Goal: Communication & Community: Ask a question

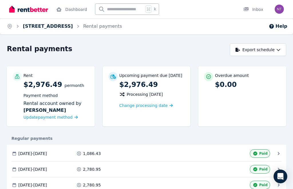
click at [73, 25] on link "[STREET_ADDRESS]" at bounding box center [48, 25] width 50 height 5
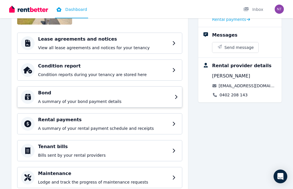
scroll to position [74, 0]
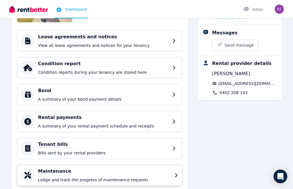
click at [104, 180] on p "Lodge and track the progress of maintenance requests" at bounding box center [104, 180] width 133 height 6
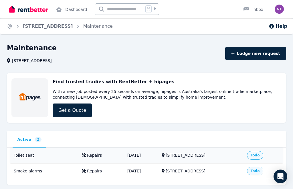
scroll to position [14, 0]
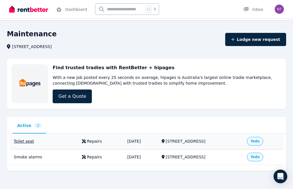
click at [127, 139] on td "[DATE]" at bounding box center [141, 142] width 34 height 16
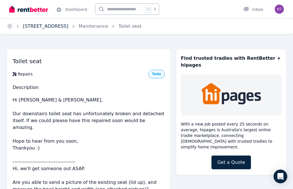
click at [68, 28] on link "[STREET_ADDRESS]" at bounding box center [45, 25] width 45 height 5
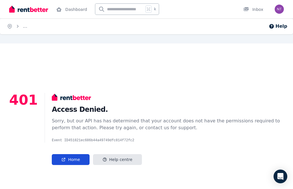
click at [69, 156] on link "Home" at bounding box center [70, 159] width 37 height 11
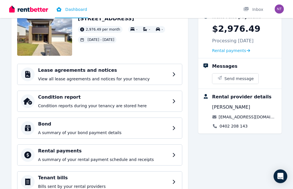
scroll to position [41, 0]
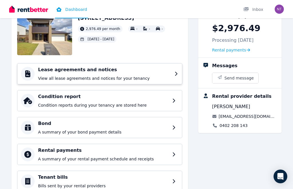
click at [63, 71] on h4 "Lease agreements and notices" at bounding box center [104, 69] width 133 height 7
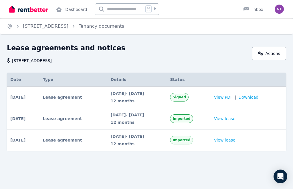
click at [39, 99] on td "18 Feb 2025 # 1 Lease agreement Signed Date 18 Feb 2025 Details 18 Feb 2025 - 1…" at bounding box center [23, 97] width 33 height 21
click at [259, 96] on span "Download" at bounding box center [249, 97] width 20 height 6
click at [235, 119] on link "View lease" at bounding box center [224, 119] width 21 height 6
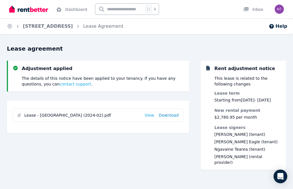
click at [175, 117] on link "Download" at bounding box center [169, 115] width 20 height 6
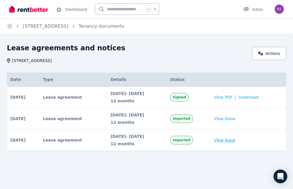
click at [229, 141] on link "View lease" at bounding box center [224, 140] width 21 height 6
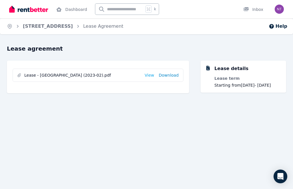
click at [173, 77] on link "Download" at bounding box center [169, 75] width 20 height 6
click at [64, 19] on ol "Home 9 Lakeview Place, Springfield Lakes Lease Agreement" at bounding box center [65, 26] width 130 height 16
click at [64, 26] on link "9 Lakeview Place, Springfield Lakes" at bounding box center [48, 25] width 50 height 5
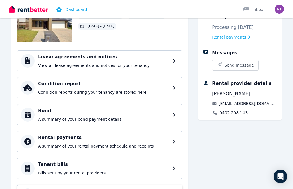
scroll to position [74, 0]
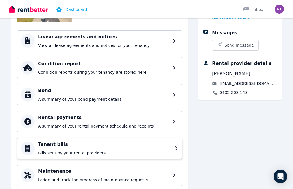
click at [132, 151] on p "Bills sent by your rental providers" at bounding box center [104, 153] width 133 height 6
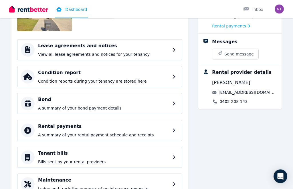
scroll to position [74, 0]
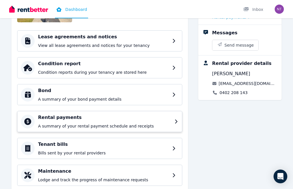
click at [80, 126] on p "A summary of your rental payment schedule and receipts" at bounding box center [104, 126] width 133 height 6
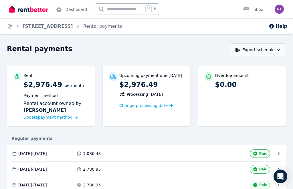
click at [248, 51] on button "Export schedule" at bounding box center [258, 49] width 56 height 13
click at [263, 65] on div "PDF" at bounding box center [258, 65] width 49 height 6
click at [73, 28] on link "9 Lakeview Place, Springfield Lakes" at bounding box center [48, 25] width 50 height 5
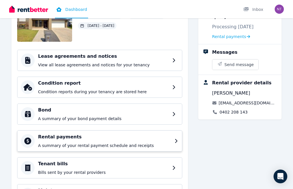
scroll to position [74, 0]
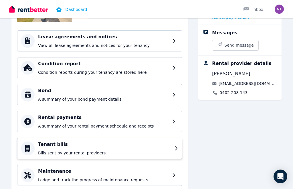
click at [70, 150] on p "Bills sent by your rental providers" at bounding box center [104, 153] width 133 height 6
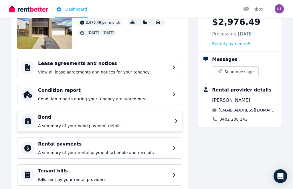
scroll to position [74, 0]
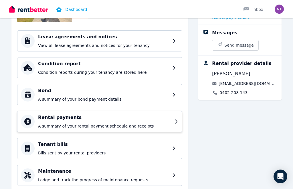
click at [58, 116] on h4 "Rental payments" at bounding box center [104, 117] width 133 height 7
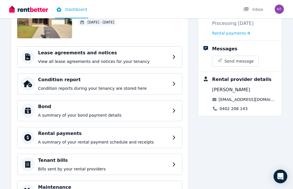
scroll to position [46, 0]
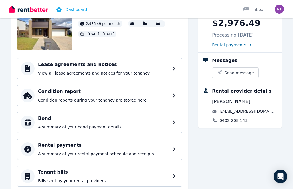
click at [248, 45] on icon at bounding box center [249, 45] width 3 height 4
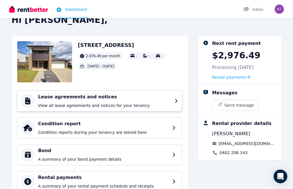
scroll to position [14, 0]
click at [24, 102] on div at bounding box center [28, 101] width 14 height 14
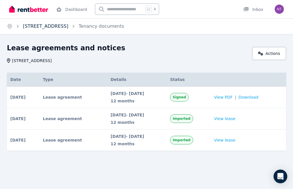
click at [56, 25] on link "9 Lakeview Place, Springfield Lakes" at bounding box center [45, 25] width 45 height 5
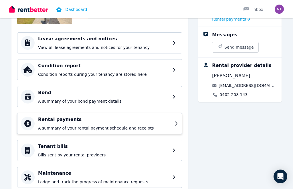
scroll to position [74, 0]
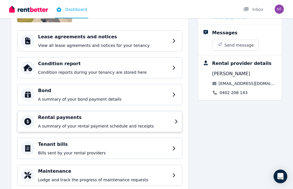
click at [79, 127] on p "A summary of your rental payment schedule and receipts" at bounding box center [104, 126] width 133 height 6
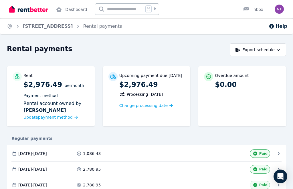
click at [81, 154] on icon at bounding box center [79, 154] width 4 height 4
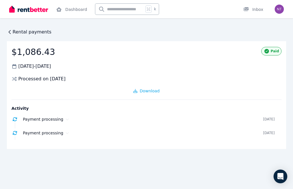
click at [13, 27] on div "Rental payments $1,086.43 07 Feb 2024 - 19 Feb 2024 Processed on 23 Jan 2024 Pa…" at bounding box center [146, 94] width 293 height 189
click at [13, 32] on span "Rental payments" at bounding box center [32, 32] width 39 height 7
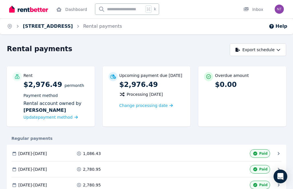
click at [52, 27] on link "9 Lakeview Place, Springfield Lakes" at bounding box center [48, 25] width 50 height 5
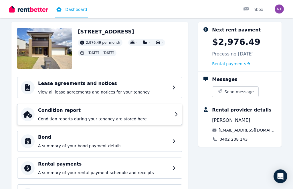
scroll to position [27, 0]
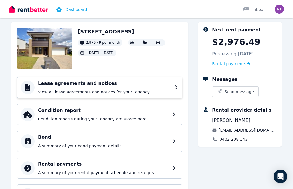
click at [104, 93] on p "View all lease agreements and notices for your tenancy" at bounding box center [104, 92] width 133 height 6
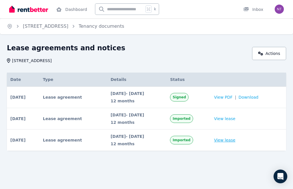
click at [225, 141] on link "View lease" at bounding box center [224, 140] width 21 height 6
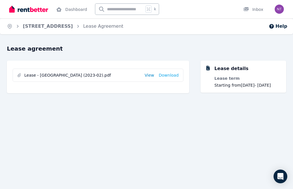
click at [151, 76] on link "View" at bounding box center [149, 75] width 9 height 6
click at [38, 27] on link "9 Lakeview Place, Springfield Lakes" at bounding box center [48, 25] width 50 height 5
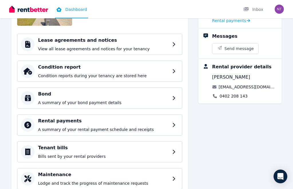
scroll to position [74, 0]
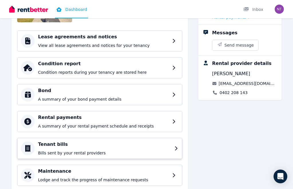
click at [57, 154] on p "Bills sent by your rental providers" at bounding box center [104, 153] width 133 height 6
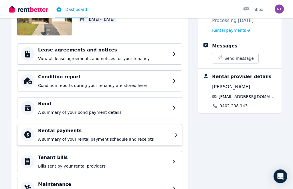
scroll to position [61, 0]
click at [60, 138] on p "A summary of your rental payment schedule and receipts" at bounding box center [104, 139] width 133 height 6
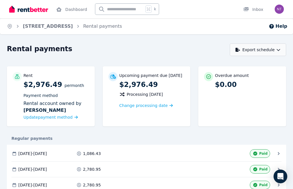
click at [243, 51] on button "Export schedule" at bounding box center [258, 49] width 56 height 13
click at [73, 25] on link "9 Lakeview Place, Springfield Lakes" at bounding box center [48, 25] width 50 height 5
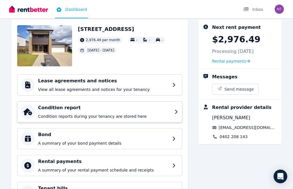
scroll to position [33, 0]
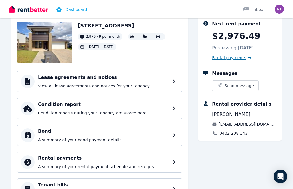
click at [223, 58] on span "Rental payments" at bounding box center [229, 58] width 34 height 6
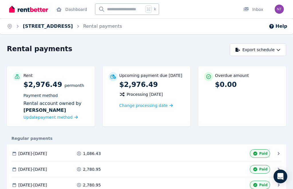
click at [64, 27] on link "9 Lakeview Place, Springfield Lakes" at bounding box center [48, 25] width 50 height 5
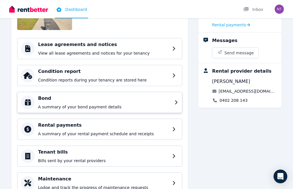
scroll to position [70, 0]
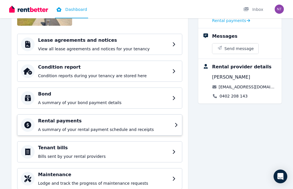
click at [48, 123] on h4 "Rental payments" at bounding box center [104, 121] width 133 height 7
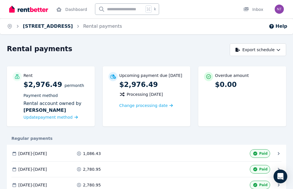
click at [31, 24] on link "9 Lakeview Place, Springfield Lakes" at bounding box center [48, 25] width 50 height 5
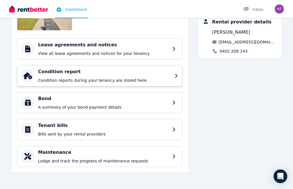
scroll to position [74, 0]
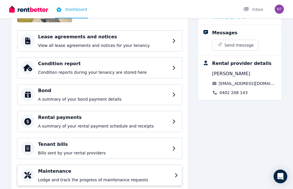
click at [66, 167] on div "Maintenance Lodge and track the progress of maintenance requests" at bounding box center [99, 175] width 165 height 21
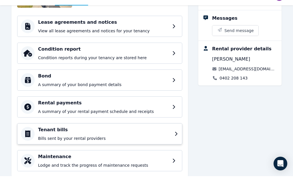
scroll to position [74, 0]
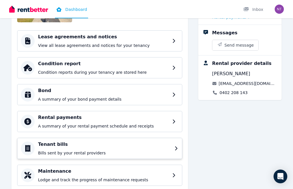
click at [69, 154] on p "Bills sent by your rental providers" at bounding box center [104, 153] width 133 height 6
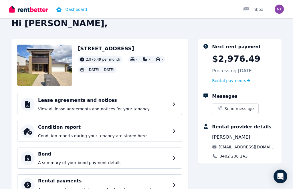
scroll to position [18, 0]
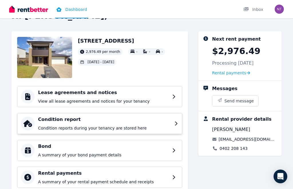
click at [61, 122] on h4 "Condition report" at bounding box center [104, 119] width 133 height 7
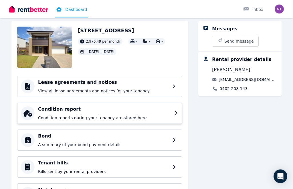
scroll to position [28, 0]
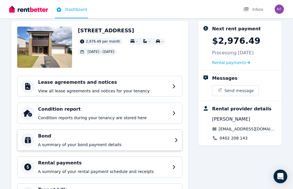
click at [54, 145] on p "A summary of your bond payment details" at bounding box center [104, 145] width 133 height 6
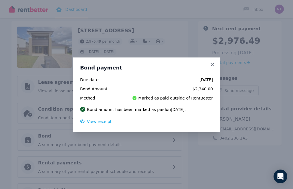
click at [74, 156] on div "Bond payment Due date 15 Feb 2024 Bond Amount $2,340.00 Method Marked as paid o…" at bounding box center [146, 94] width 293 height 189
click at [212, 67] on icon at bounding box center [212, 64] width 6 height 5
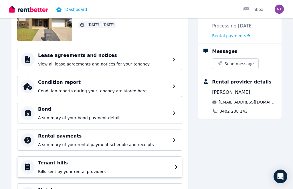
scroll to position [63, 0]
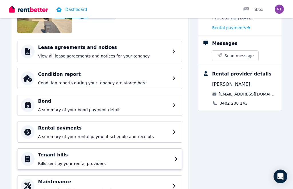
click at [96, 164] on p "Bills sent by your rental providers" at bounding box center [104, 164] width 133 height 6
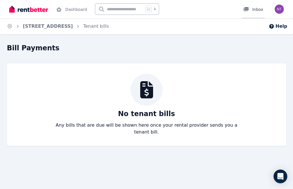
click at [257, 10] on div "Inbox" at bounding box center [253, 10] width 20 height 6
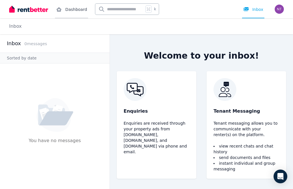
click at [77, 11] on link "Dashboard" at bounding box center [71, 9] width 33 height 18
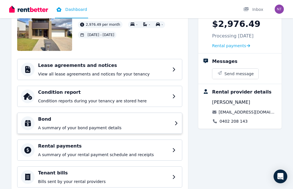
scroll to position [46, 0]
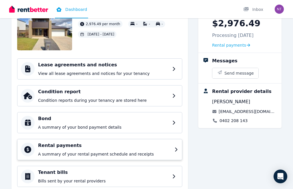
click at [62, 152] on p "A summary of your rental payment schedule and receipts" at bounding box center [104, 154] width 133 height 6
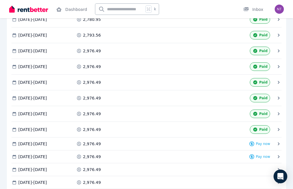
scroll to position [282, 0]
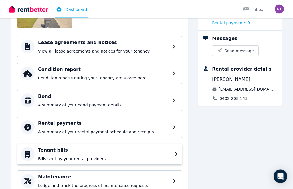
scroll to position [68, 0]
click at [43, 149] on h4 "Tenant bills" at bounding box center [104, 150] width 133 height 7
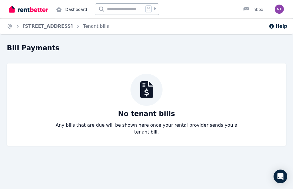
click at [67, 12] on link "Dashboard" at bounding box center [71, 9] width 33 height 18
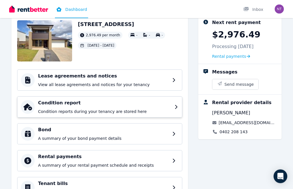
scroll to position [35, 0]
click at [90, 86] on p "View all lease agreements and notices for your tenancy" at bounding box center [104, 85] width 133 height 6
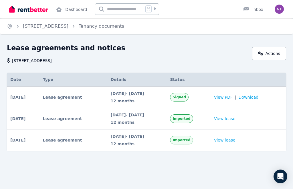
click at [226, 98] on span "View PDF" at bounding box center [223, 97] width 19 height 6
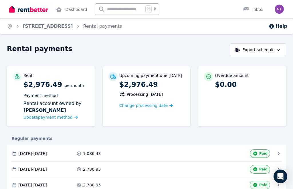
click at [143, 97] on div "Processing [DATE]" at bounding box center [141, 94] width 44 height 7
click at [72, 28] on link "[STREET_ADDRESS]" at bounding box center [48, 25] width 50 height 5
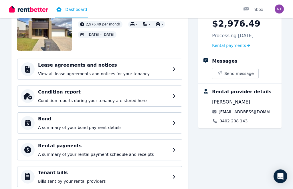
scroll to position [43, 0]
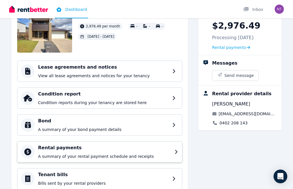
click at [90, 158] on p "A summary of your rental payment schedule and receipts" at bounding box center [104, 157] width 133 height 6
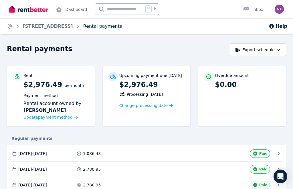
click at [122, 28] on link "Rental payments" at bounding box center [102, 25] width 39 height 5
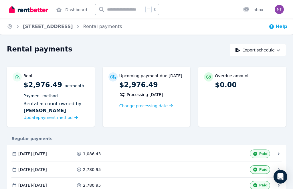
click at [279, 29] on button "Help" at bounding box center [278, 26] width 19 height 7
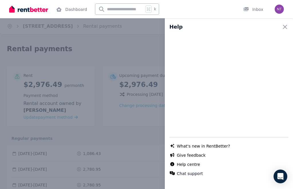
click at [106, 56] on div "Help Close panel Chat with us live What's new in RentBetter? Give feedback Help…" at bounding box center [146, 94] width 293 height 189
click at [278, 11] on div "Help Close panel Chat with us live What's new in RentBetter? Give feedback Help…" at bounding box center [229, 94] width 128 height 189
click at [246, 9] on div "Help Close panel Chat with us live What's new in RentBetter? Give feedback Help…" at bounding box center [229, 94] width 128 height 189
click at [285, 28] on icon "button" at bounding box center [284, 26] width 7 height 7
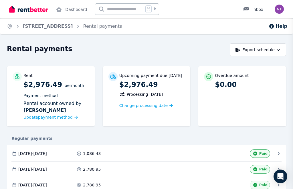
click at [259, 11] on div "Inbox" at bounding box center [253, 10] width 20 height 6
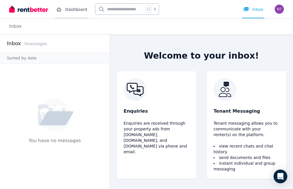
click at [61, 8] on icon at bounding box center [59, 9] width 6 height 5
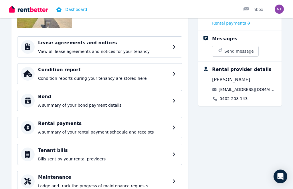
scroll to position [74, 0]
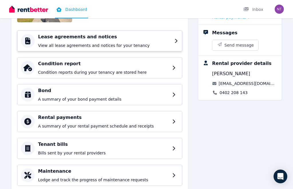
click at [93, 38] on h4 "Lease agreements and notices" at bounding box center [104, 36] width 133 height 7
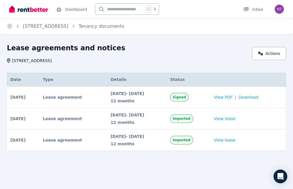
click at [138, 93] on span "18 Feb 2025 - 17 Feb 2026" at bounding box center [136, 94] width 53 height 6
click at [232, 100] on span "View PDF" at bounding box center [223, 97] width 19 height 6
click at [66, 25] on link "9 Lakeview Place, Springfield Lakes" at bounding box center [45, 25] width 45 height 5
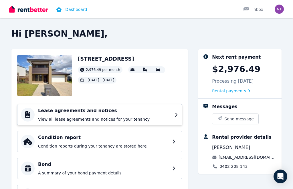
click at [79, 117] on p "View all lease agreements and notices for your tenancy" at bounding box center [104, 119] width 133 height 6
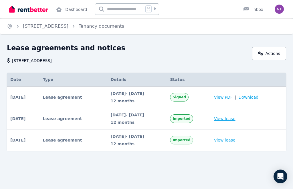
click at [229, 119] on link "View lease" at bounding box center [224, 119] width 21 height 6
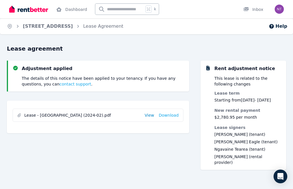
click at [148, 115] on link "View" at bounding box center [149, 115] width 9 height 6
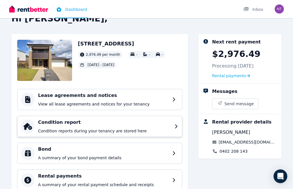
scroll to position [23, 0]
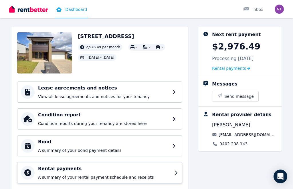
click at [82, 166] on h4 "Rental payments" at bounding box center [104, 168] width 133 height 7
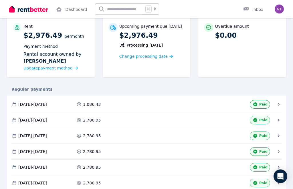
scroll to position [54, 0]
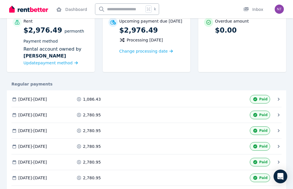
drag, startPoint x: 74, startPoint y: 102, endPoint x: 74, endPoint y: 156, distance: 54.3
click at [74, 102] on div "07 Feb 2024 - 19 Feb 2024" at bounding box center [42, 99] width 63 height 9
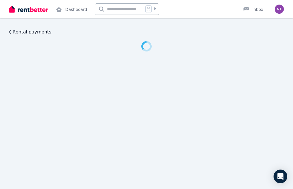
scroll to position [0, 0]
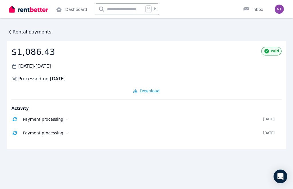
click at [33, 32] on span "Rental payments" at bounding box center [32, 32] width 39 height 7
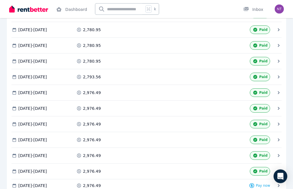
scroll to position [336, 0]
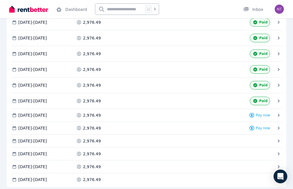
click at [106, 101] on div "2,976.49" at bounding box center [108, 101] width 65 height 6
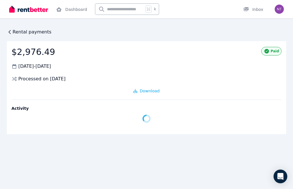
scroll to position [0, 0]
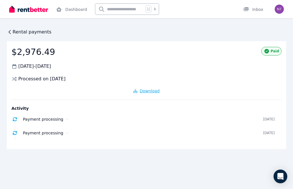
click at [150, 90] on span "Download" at bounding box center [150, 91] width 20 height 5
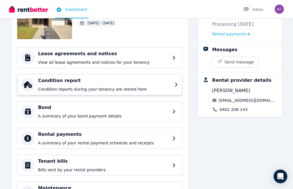
scroll to position [57, 0]
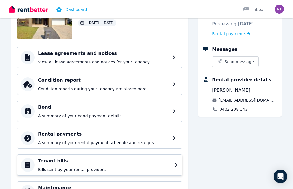
click at [62, 169] on p "Bills sent by your rental providers" at bounding box center [104, 170] width 133 height 6
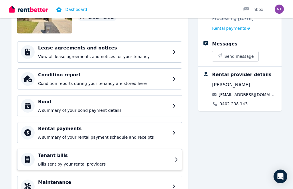
scroll to position [74, 0]
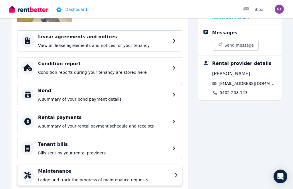
click at [61, 176] on div "Maintenance Lodge and track the progress of maintenance requests" at bounding box center [104, 175] width 133 height 15
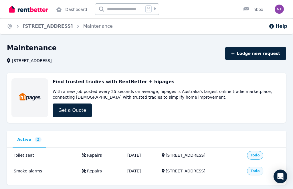
scroll to position [14, 0]
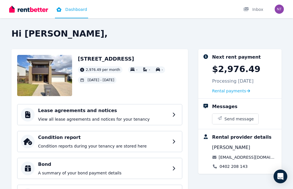
click at [277, 10] on img "button" at bounding box center [279, 9] width 9 height 9
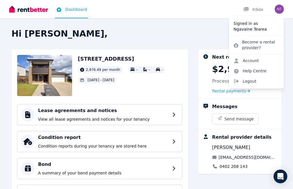
click at [66, 8] on link "Dashboard" at bounding box center [71, 9] width 33 height 18
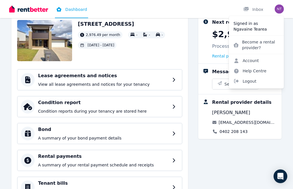
scroll to position [35, 0]
click at [80, 156] on h4 "Rental payments" at bounding box center [104, 156] width 133 height 7
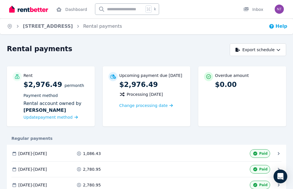
click at [281, 27] on button "Help" at bounding box center [278, 26] width 19 height 7
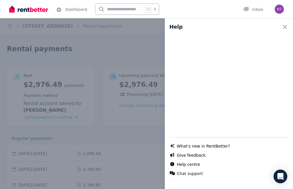
click at [135, 39] on div "Help Close panel Chat with us live What's new in RentBetter? Give feedback Help…" at bounding box center [146, 94] width 293 height 189
click at [122, 14] on div "Help Close panel Chat with us live What's new in RentBetter? Give feedback Help…" at bounding box center [146, 94] width 293 height 189
click at [121, 8] on div "Help Close panel Chat with us live What's new in RentBetter? Give feedback Help…" at bounding box center [146, 94] width 293 height 189
click at [281, 26] on icon "button" at bounding box center [284, 26] width 7 height 7
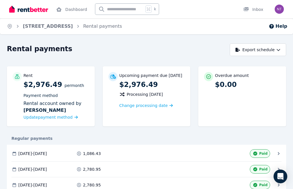
click at [124, 11] on input "text" at bounding box center [119, 9] width 48 height 11
type input "**********"
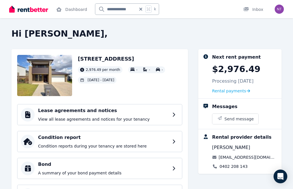
scroll to position [16, 0]
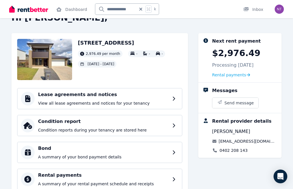
click at [102, 51] on div "2,976.49 per month" at bounding box center [100, 53] width 45 height 7
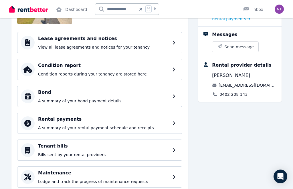
scroll to position [74, 0]
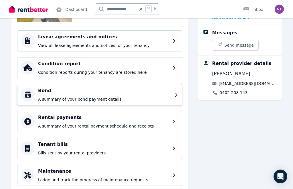
click at [91, 98] on p "A summary of your bond payment details" at bounding box center [104, 99] width 133 height 6
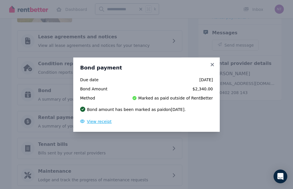
click at [100, 124] on span "View receipt" at bounding box center [99, 121] width 25 height 5
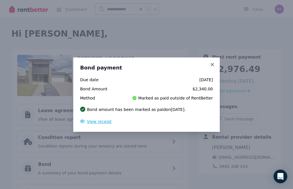
scroll to position [0, 0]
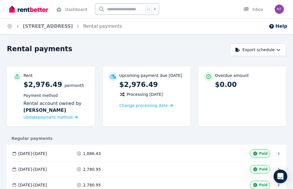
click at [13, 27] on ol "Home 9 Lakeview Place, Springfield Lakes Rental payments" at bounding box center [64, 26] width 129 height 16
click at [73, 24] on link "9 Lakeview Place, Springfield Lakes" at bounding box center [48, 25] width 50 height 5
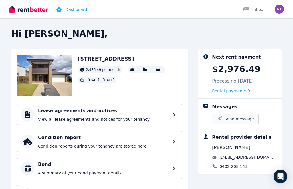
click at [228, 122] on button "Send message" at bounding box center [235, 119] width 46 height 10
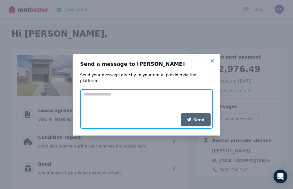
click at [122, 91] on textarea "Add your message" at bounding box center [146, 101] width 133 height 24
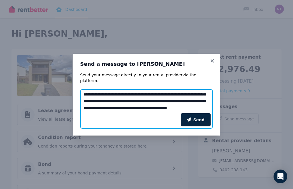
scroll to position [18, 0]
click at [176, 100] on textarea "**********" at bounding box center [146, 101] width 133 height 24
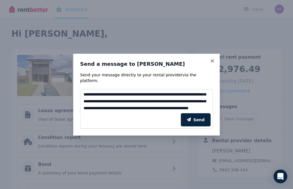
click at [120, 114] on div "Send" at bounding box center [146, 120] width 133 height 18
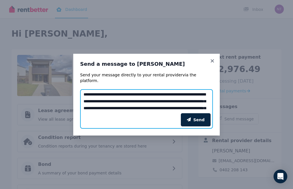
drag, startPoint x: 84, startPoint y: 92, endPoint x: 128, endPoint y: 109, distance: 47.8
click at [128, 109] on form "**********" at bounding box center [146, 100] width 133 height 57
click at [84, 92] on textarea "**********" at bounding box center [146, 101] width 133 height 24
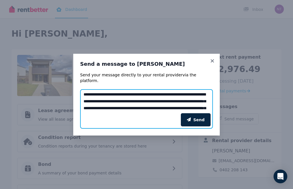
click at [84, 92] on textarea "**********" at bounding box center [146, 101] width 133 height 24
paste textarea "**********"
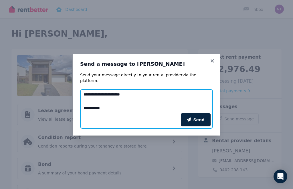
scroll to position [89, 0]
drag, startPoint x: 108, startPoint y: 99, endPoint x: 77, endPoint y: 98, distance: 31.5
click at [77, 98] on div "**********" at bounding box center [146, 95] width 146 height 82
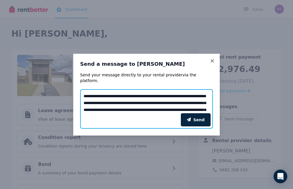
scroll to position [10, 0]
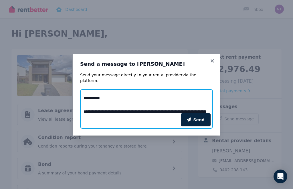
click at [90, 103] on textarea "**********" at bounding box center [146, 101] width 133 height 24
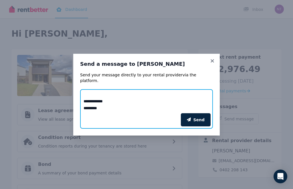
scroll to position [82, 0]
type textarea "**********"
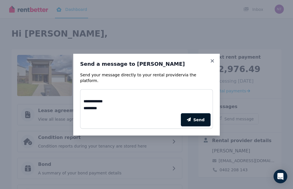
click at [192, 114] on button "Send" at bounding box center [196, 119] width 30 height 13
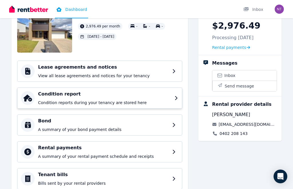
scroll to position [44, 0]
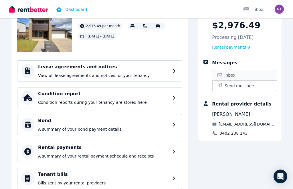
click at [220, 72] on icon at bounding box center [220, 75] width 6 height 6
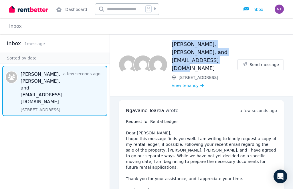
drag, startPoint x: 185, startPoint y: 51, endPoint x: 181, endPoint y: 51, distance: 4.0
